Goal: Task Accomplishment & Management: Complete application form

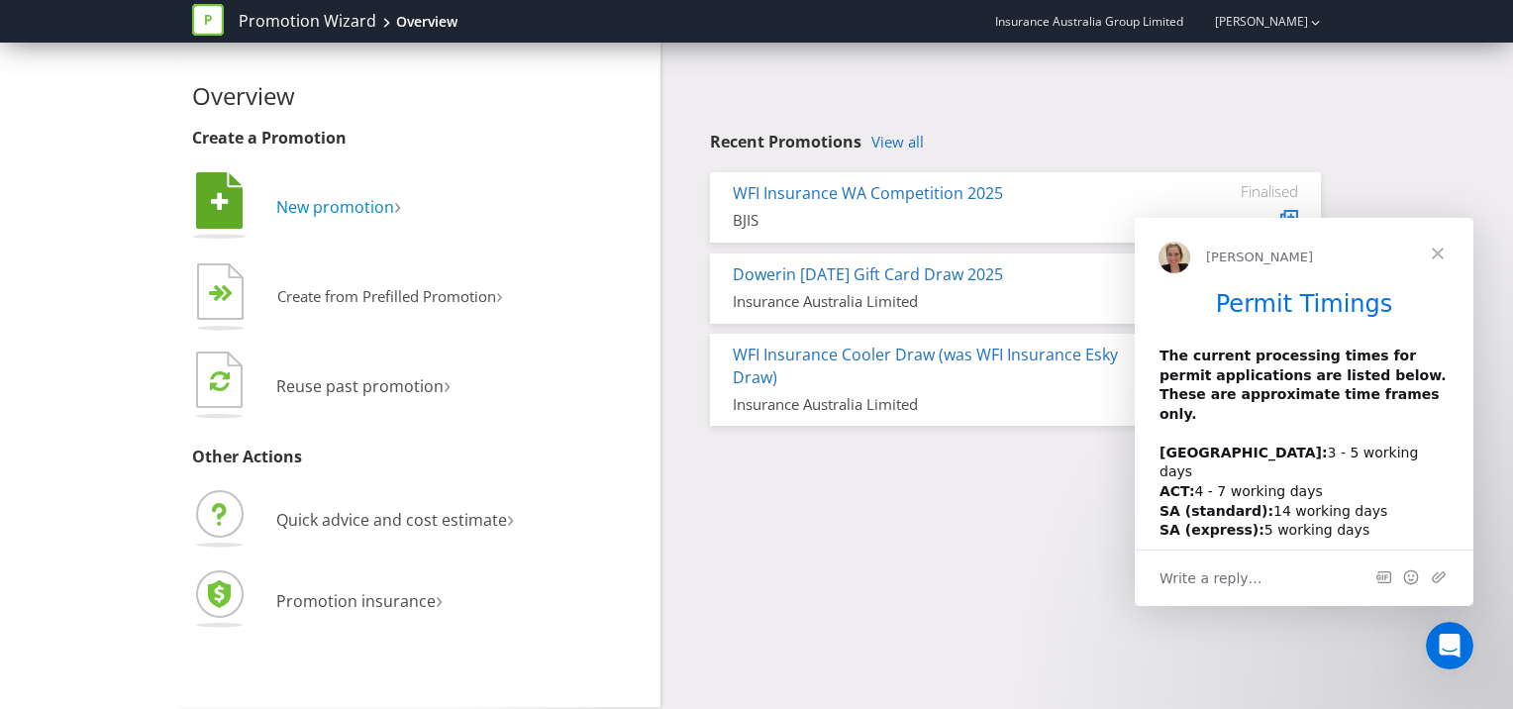
click at [346, 205] on span "New promotion" at bounding box center [335, 207] width 118 height 22
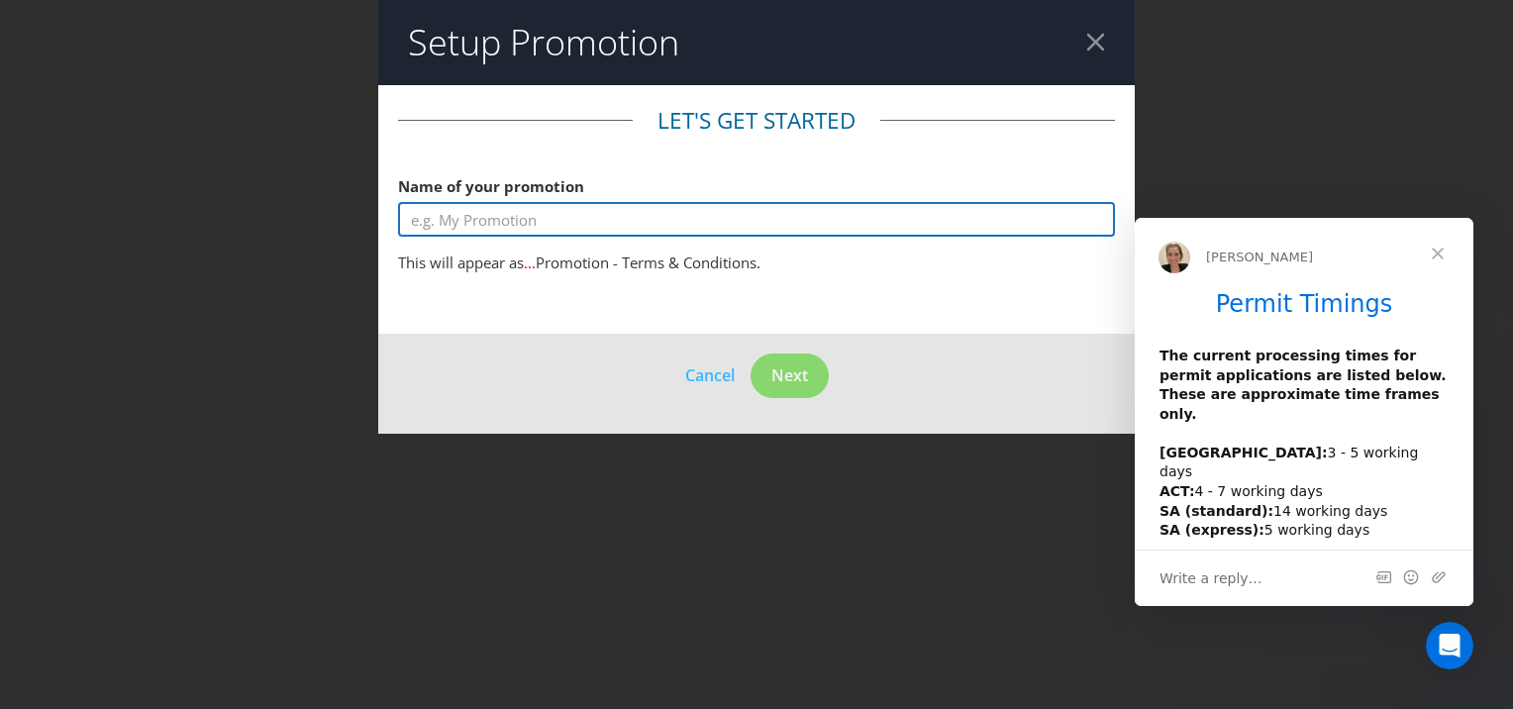
click at [602, 218] on input "text" at bounding box center [756, 219] width 717 height 35
type input "Rollin 4th Birthday"
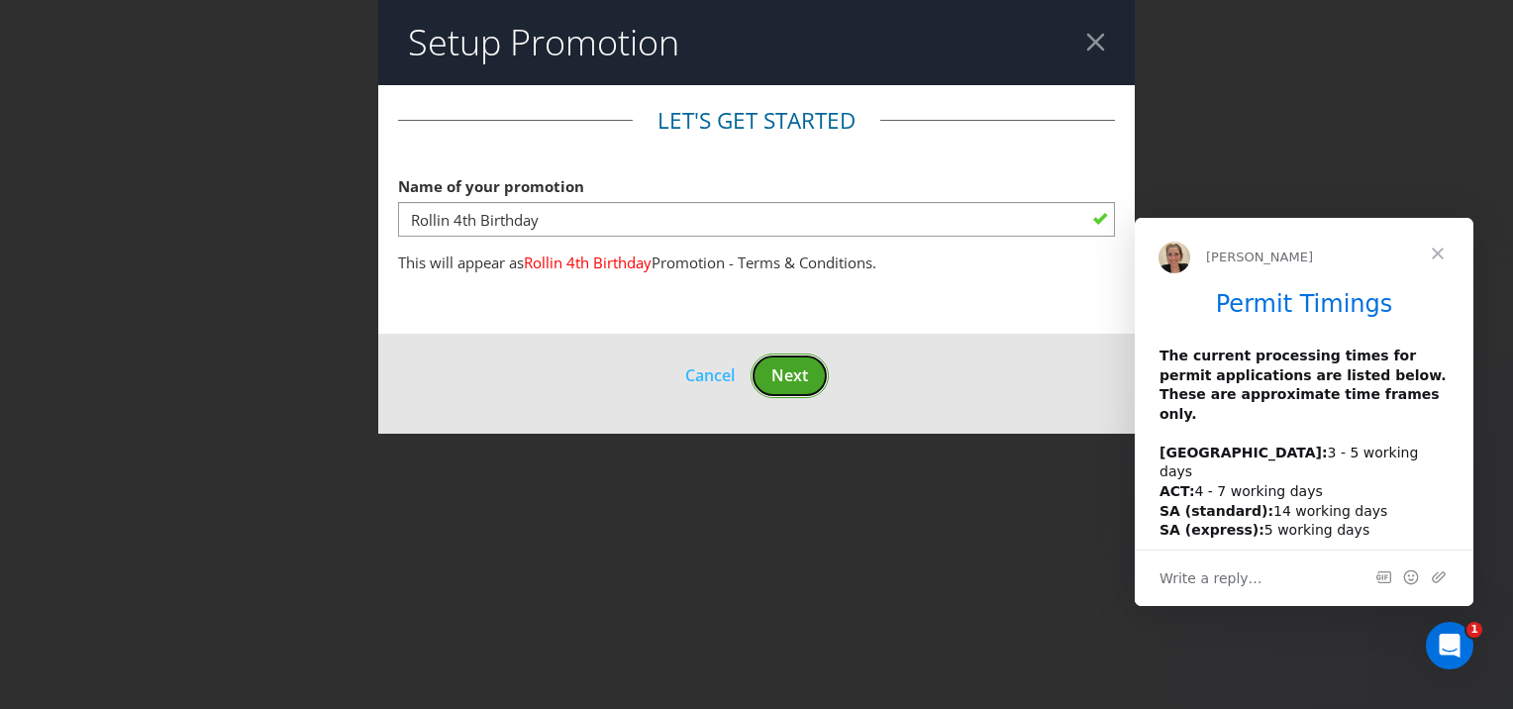
click at [783, 387] on button "Next" at bounding box center [790, 375] width 78 height 45
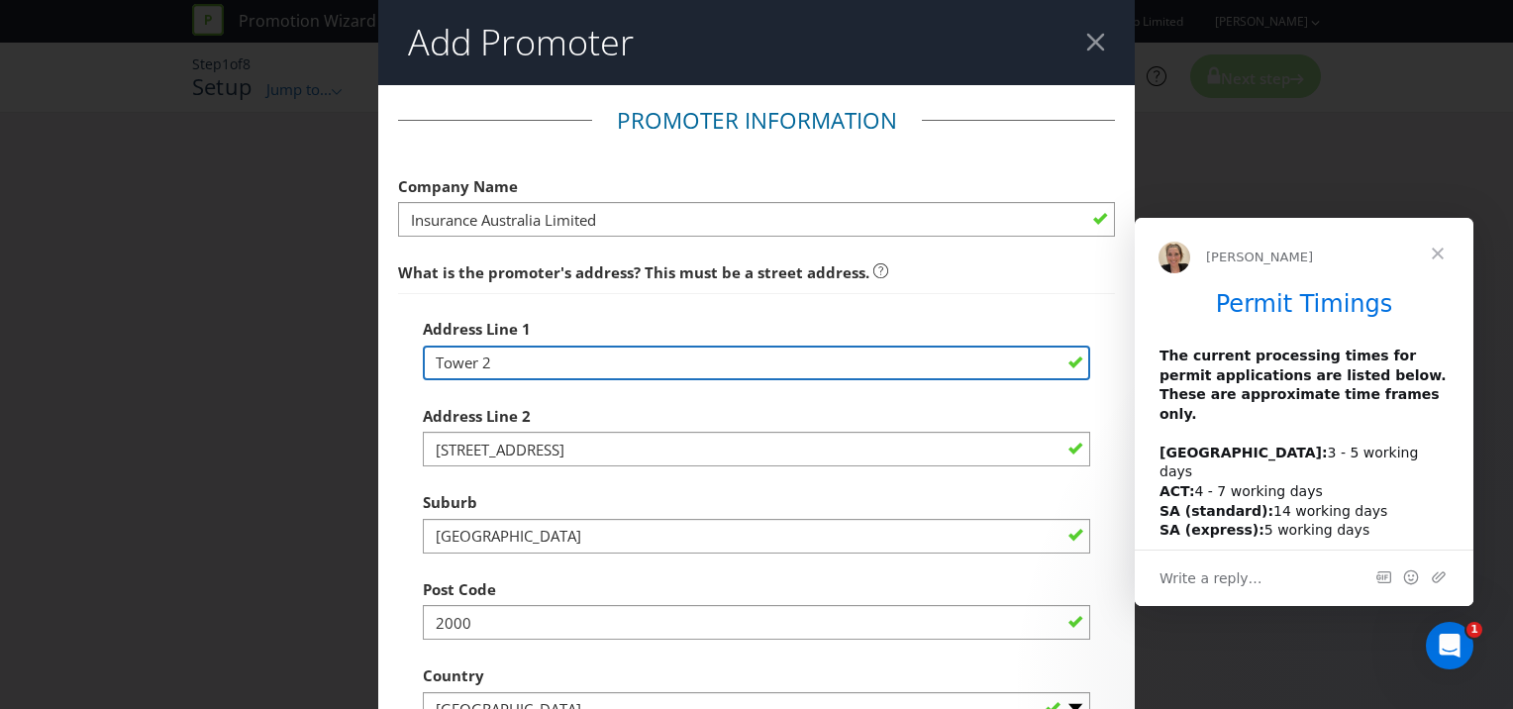
click at [751, 365] on input "Tower 2" at bounding box center [756, 363] width 667 height 35
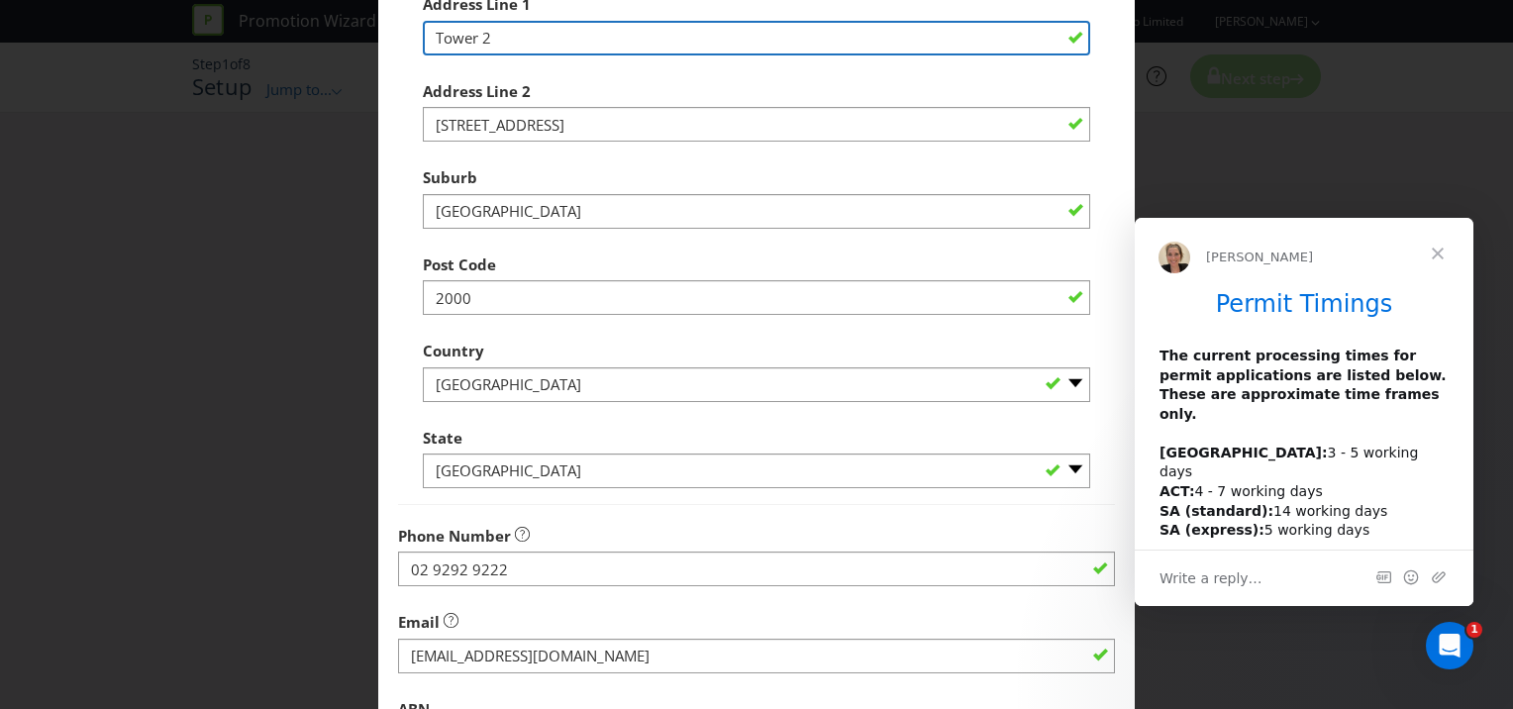
scroll to position [582, 0]
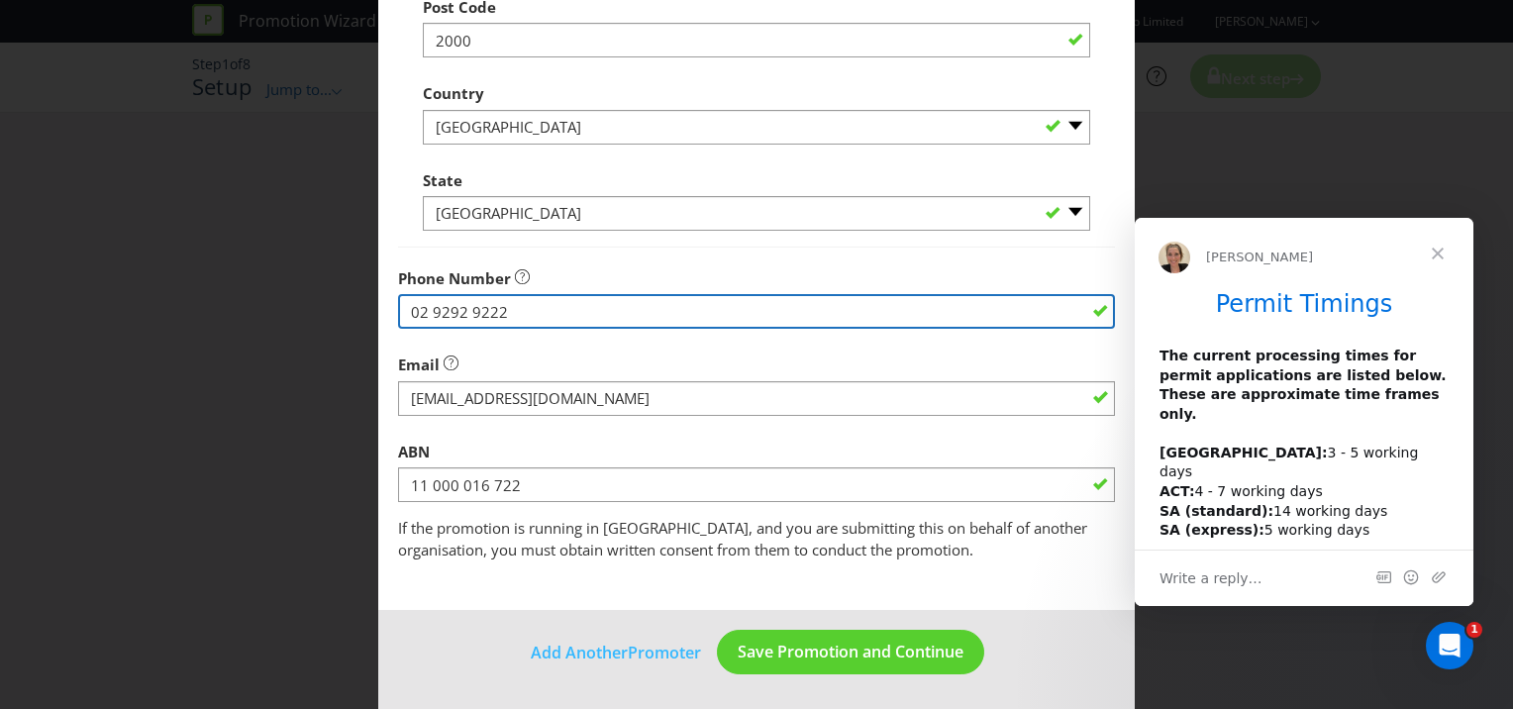
click at [633, 302] on input "02 9292 9222" at bounding box center [756, 311] width 717 height 35
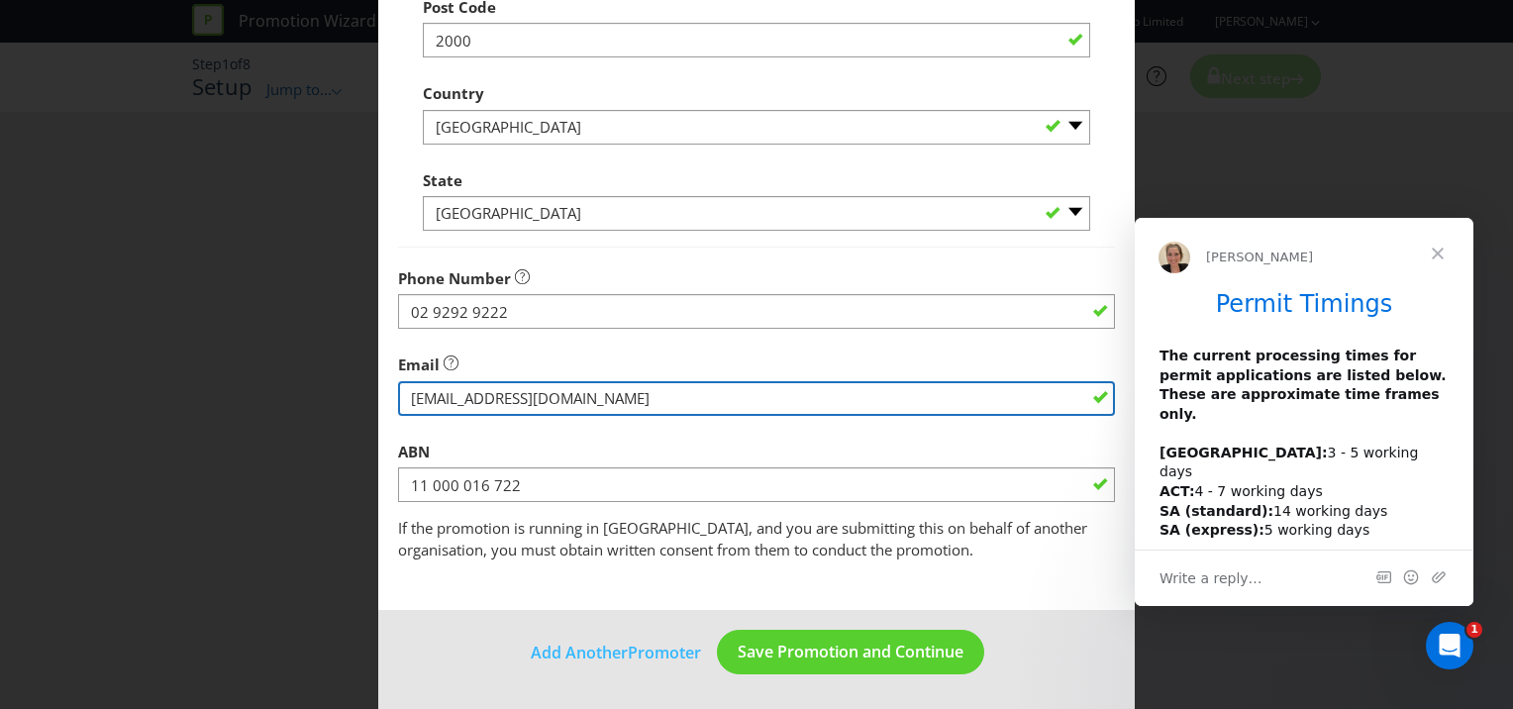
click at [590, 393] on input "string" at bounding box center [756, 398] width 717 height 35
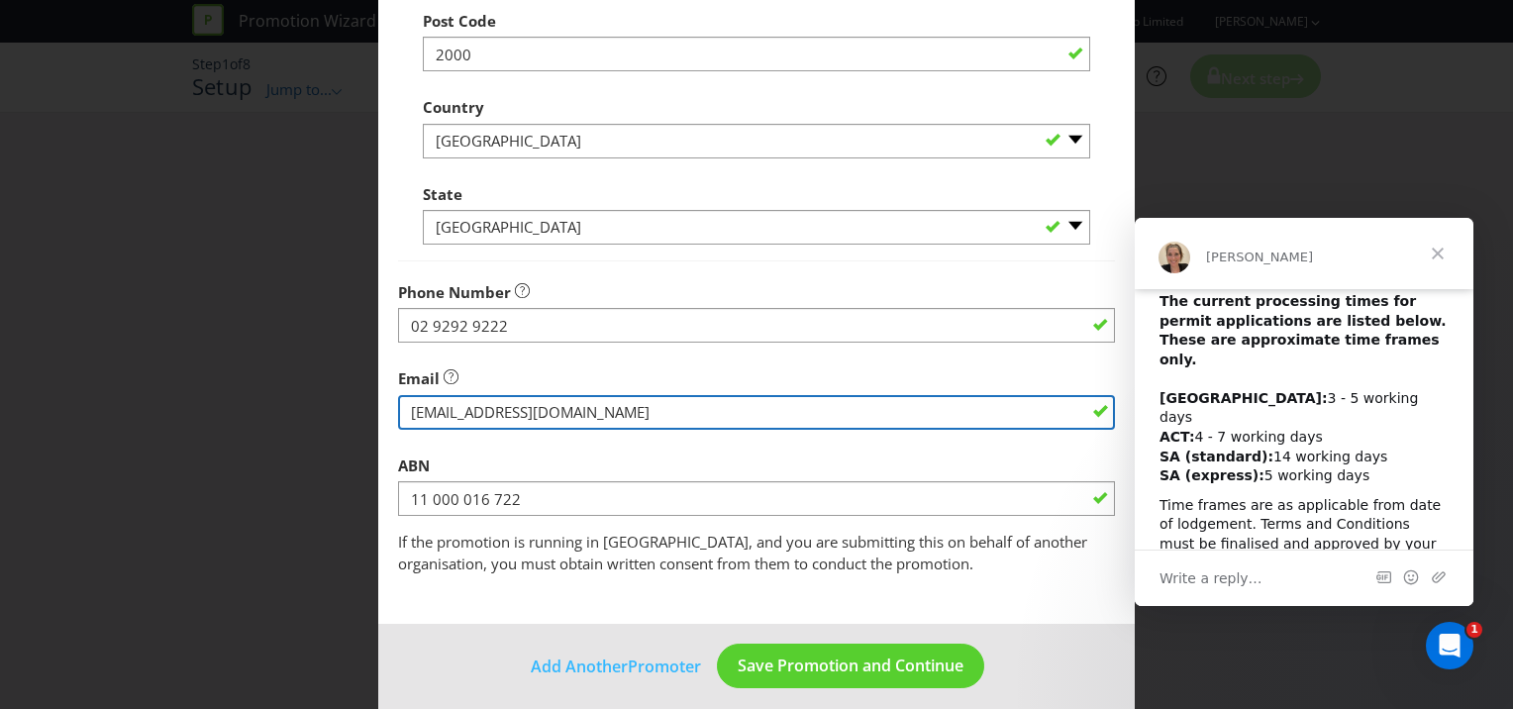
scroll to position [570, 0]
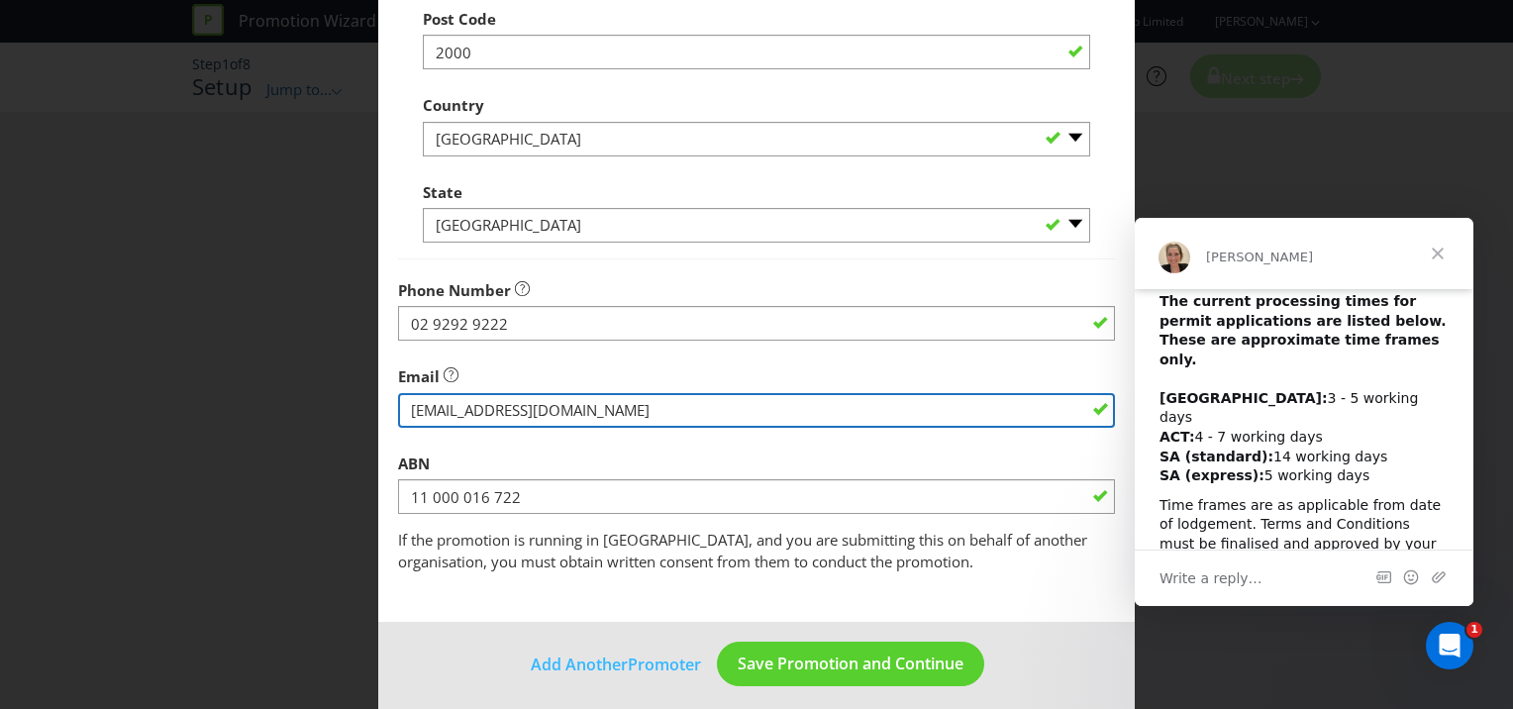
click at [573, 417] on input "string" at bounding box center [756, 410] width 717 height 35
click at [675, 419] on input "string" at bounding box center [756, 410] width 717 height 35
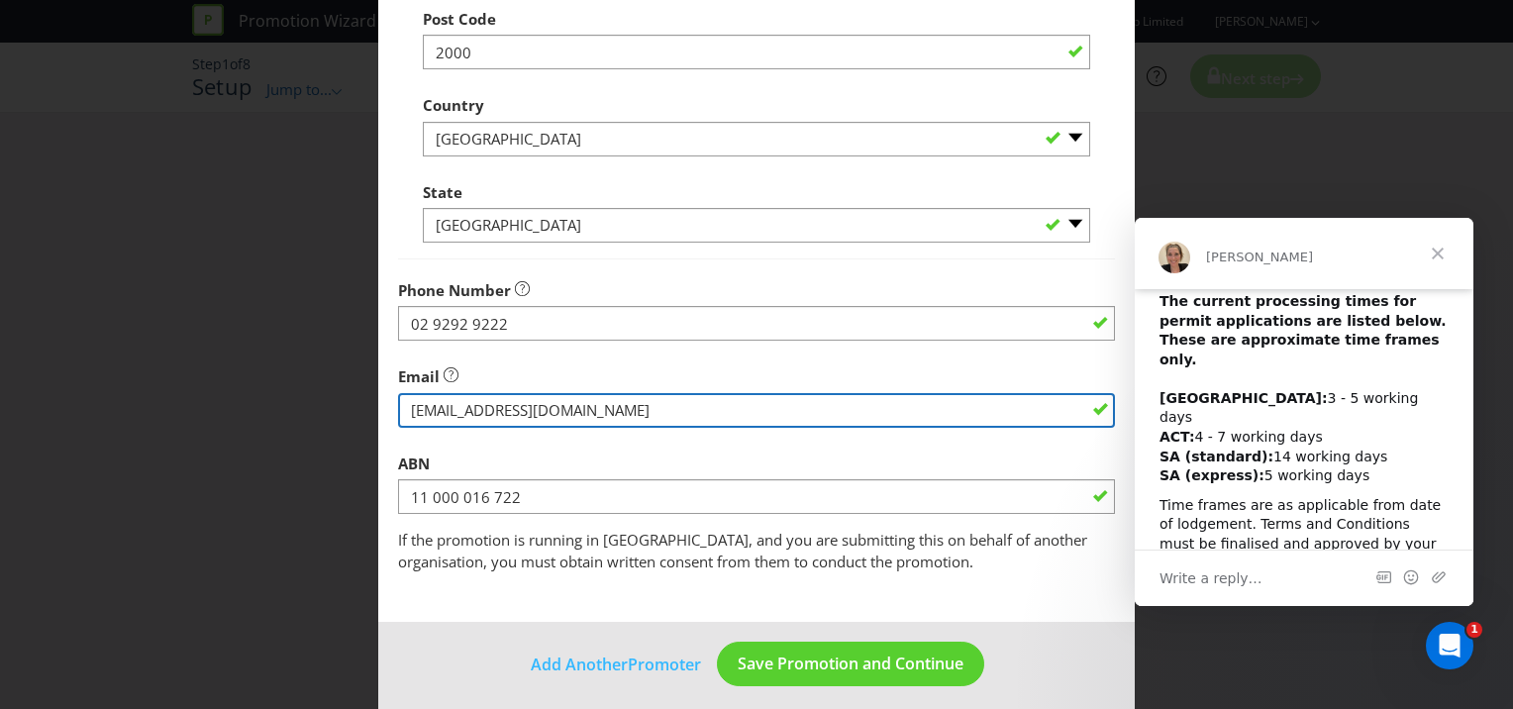
click at [675, 419] on input "string" at bounding box center [756, 410] width 717 height 35
type input "r"
